Goal: Go to known website: Access a specific website the user already knows

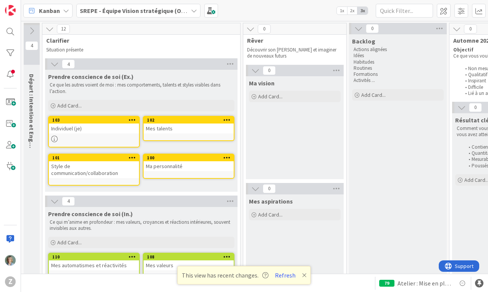
scroll to position [183, 4]
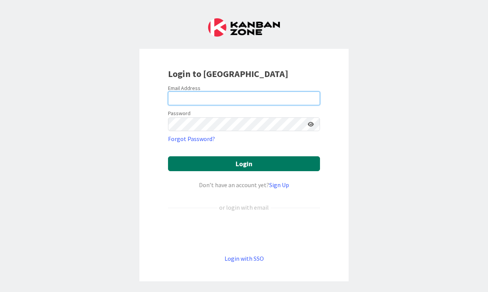
type input "allo@zelialefebvre.coach"
click at [226, 163] on button "Login" at bounding box center [244, 163] width 152 height 15
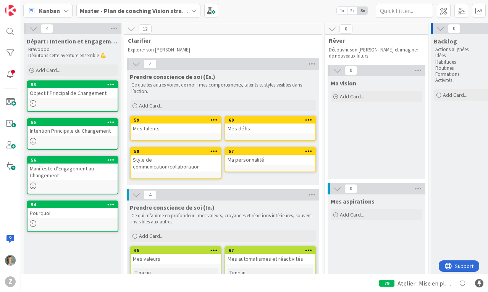
click at [194, 9] on icon at bounding box center [194, 11] width 6 height 6
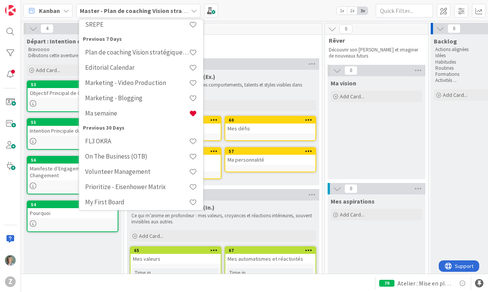
scroll to position [223, 0]
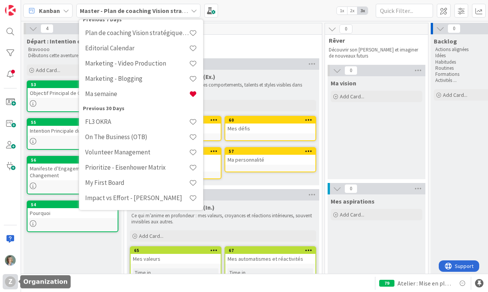
click at [8, 281] on div "Z" at bounding box center [10, 282] width 11 height 11
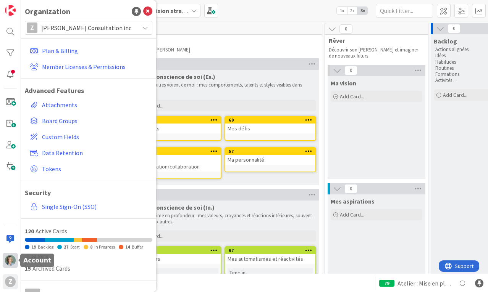
click at [10, 258] on img at bounding box center [10, 260] width 11 height 11
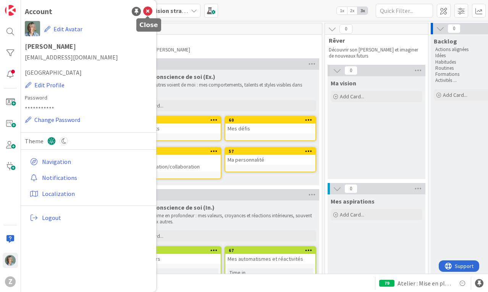
click at [150, 12] on icon at bounding box center [147, 11] width 9 height 9
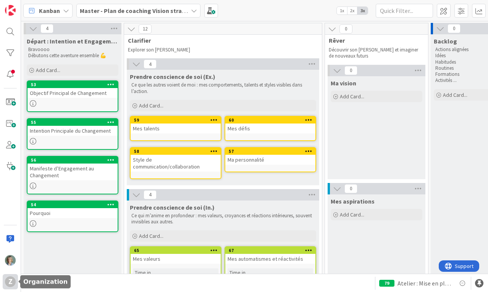
click at [4, 281] on div "Z" at bounding box center [10, 281] width 15 height 15
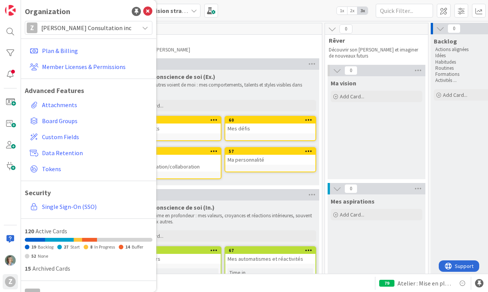
click at [143, 23] on div "Z Zelia Lefebvre Consultation inc" at bounding box center [88, 28] width 127 height 14
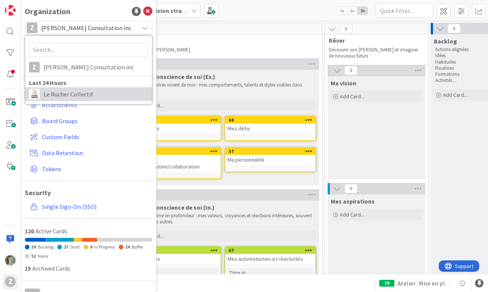
click at [91, 91] on span "Le Rucher Collectif" at bounding box center [95, 94] width 105 height 11
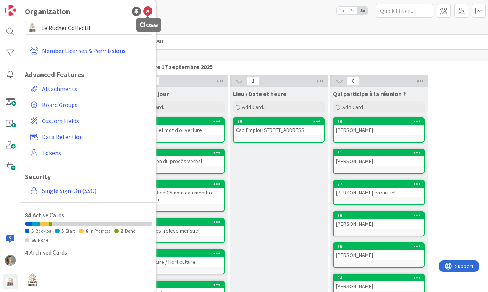
click at [149, 12] on icon at bounding box center [147, 11] width 9 height 9
